Goal: Transaction & Acquisition: Purchase product/service

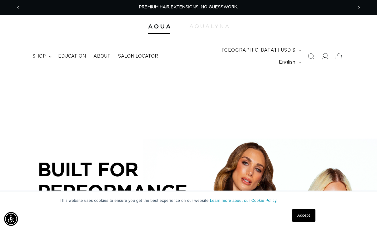
click at [325, 54] on icon at bounding box center [325, 56] width 7 height 7
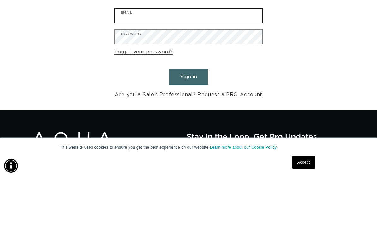
type input "[EMAIL_ADDRESS][DOMAIN_NAME]"
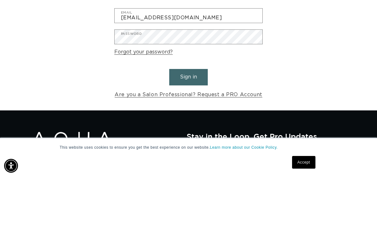
click at [189, 122] on button "Sign in" at bounding box center [188, 130] width 39 height 16
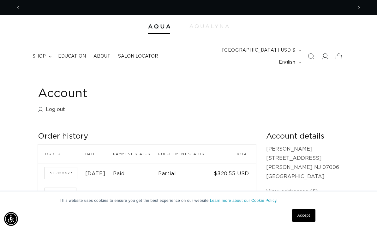
scroll to position [0, 332]
click at [45, 53] on span "shop" at bounding box center [39, 56] width 13 height 6
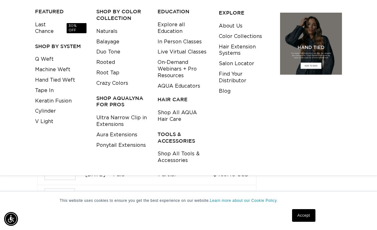
scroll to position [76, 0]
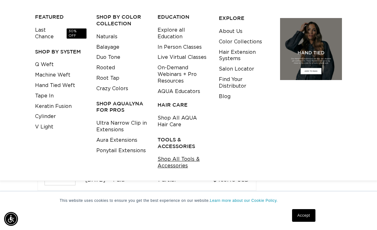
click at [169, 154] on link "Shop All Tools & Accessories" at bounding box center [183, 162] width 51 height 17
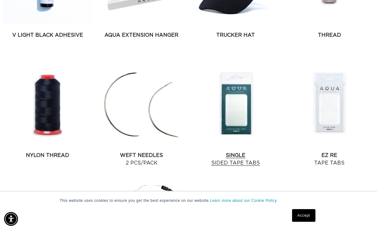
click at [233, 151] on link "Single Sided Tape Tabs" at bounding box center [235, 158] width 89 height 15
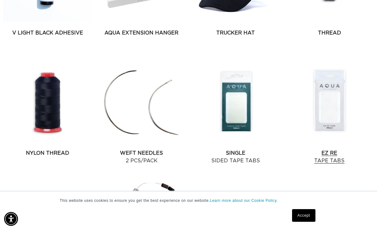
scroll to position [0, 665]
click at [339, 149] on link "EZ Re Tape Tabs" at bounding box center [329, 156] width 89 height 15
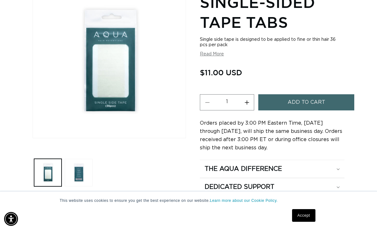
scroll to position [0, 332]
click at [249, 94] on button "Increase quantity for Single-Sided Tape Tabs" at bounding box center [247, 102] width 14 height 16
type input "4"
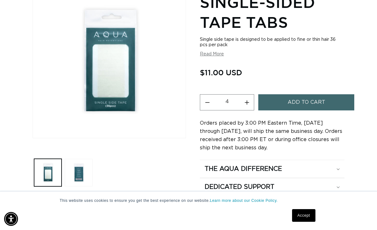
scroll to position [0, 665]
click at [277, 94] on button "Add to cart" at bounding box center [306, 102] width 96 height 16
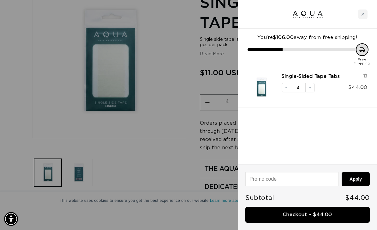
click at [164, 95] on div at bounding box center [188, 115] width 377 height 230
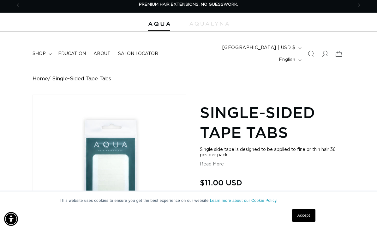
scroll to position [0, 0]
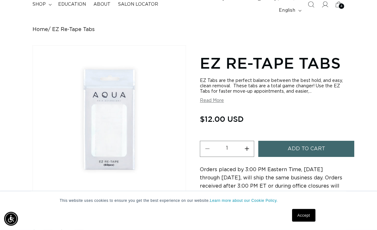
scroll to position [52, 0]
click at [245, 141] on button "Increase quantity for EZ Re-Tape Tabs" at bounding box center [247, 149] width 14 height 16
type input "4"
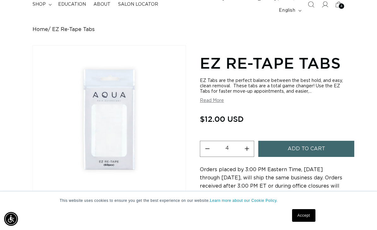
click at [274, 141] on button "Add to cart" at bounding box center [306, 149] width 96 height 16
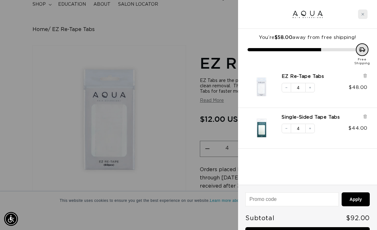
scroll to position [0, 332]
click at [363, 14] on icon "Close cart" at bounding box center [362, 14] width 3 height 3
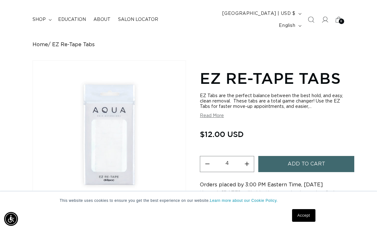
scroll to position [14, 0]
